Goal: Task Accomplishment & Management: Manage account settings

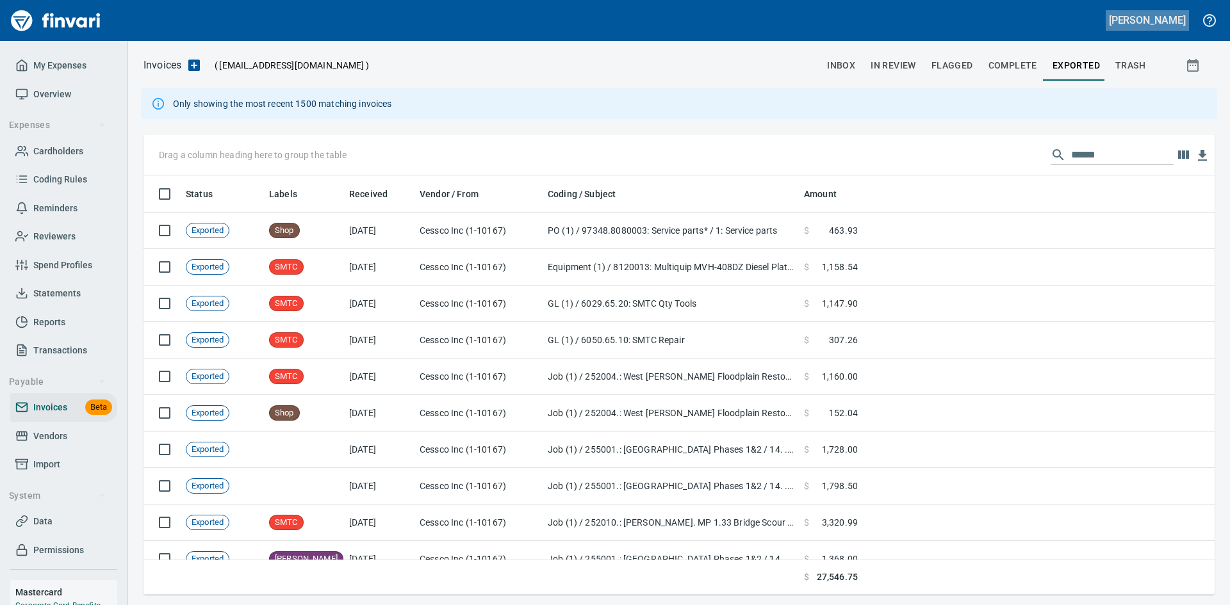
click at [1153, 17] on h5 "Sara Mclaughlin" at bounding box center [1147, 19] width 77 height 13
click at [37, 67] on div at bounding box center [615, 302] width 1230 height 605
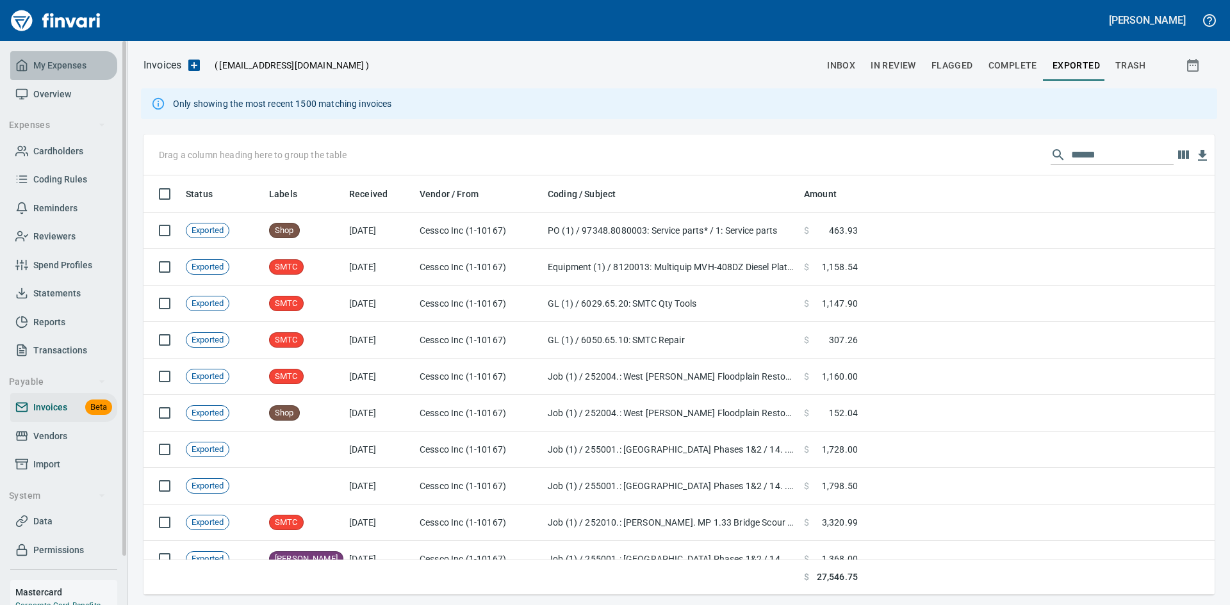
click at [45, 63] on span "My Expenses" at bounding box center [59, 66] width 53 height 16
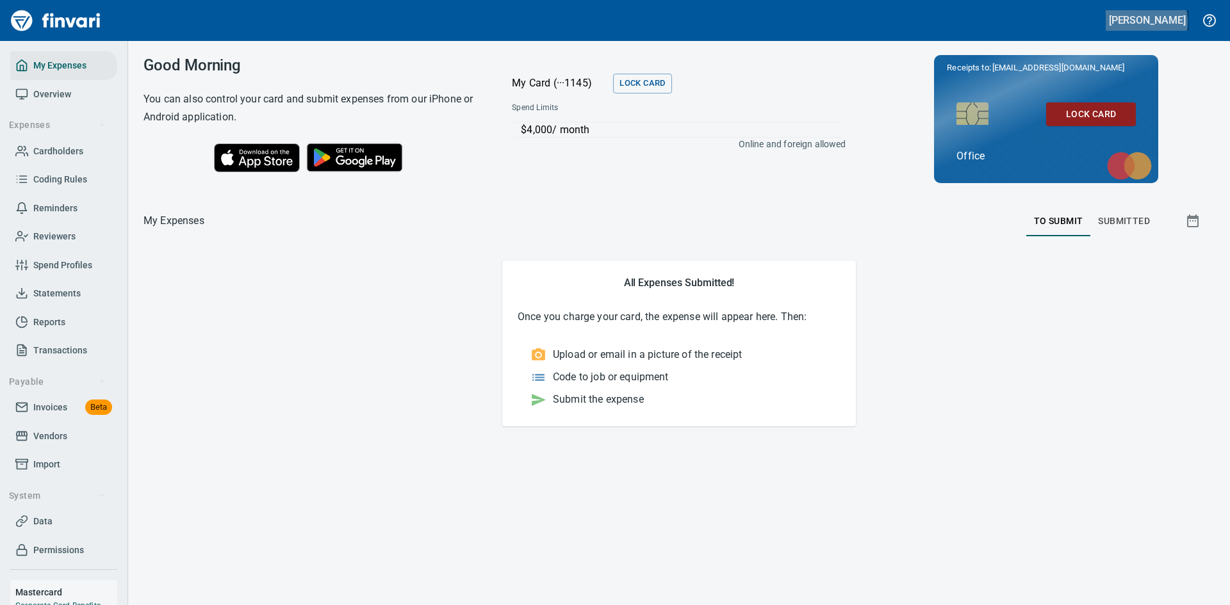
click at [1140, 22] on h5 "Sara Mclaughlin" at bounding box center [1147, 19] width 77 height 13
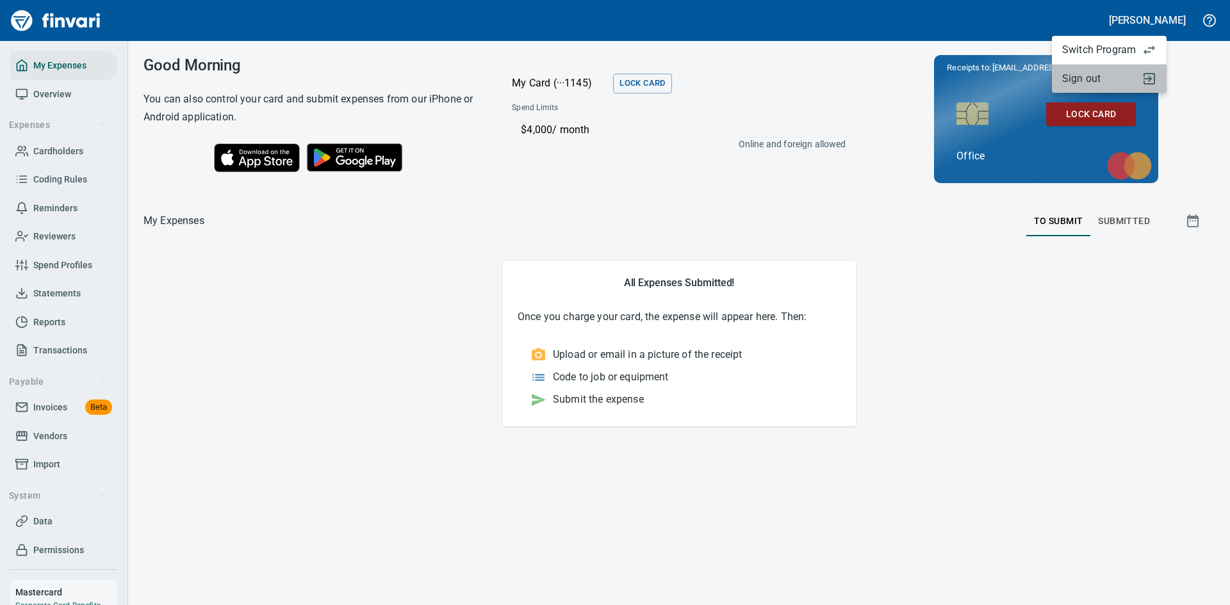
click at [1079, 83] on span "Sign out" at bounding box center [1099, 78] width 74 height 15
